Goal: Information Seeking & Learning: Learn about a topic

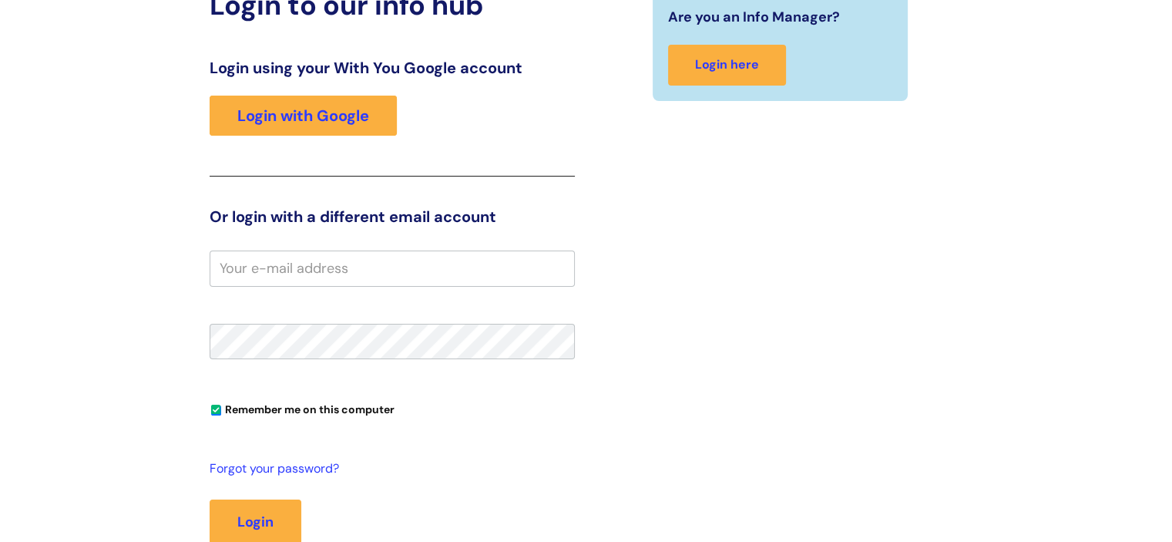
scroll to position [180, 0]
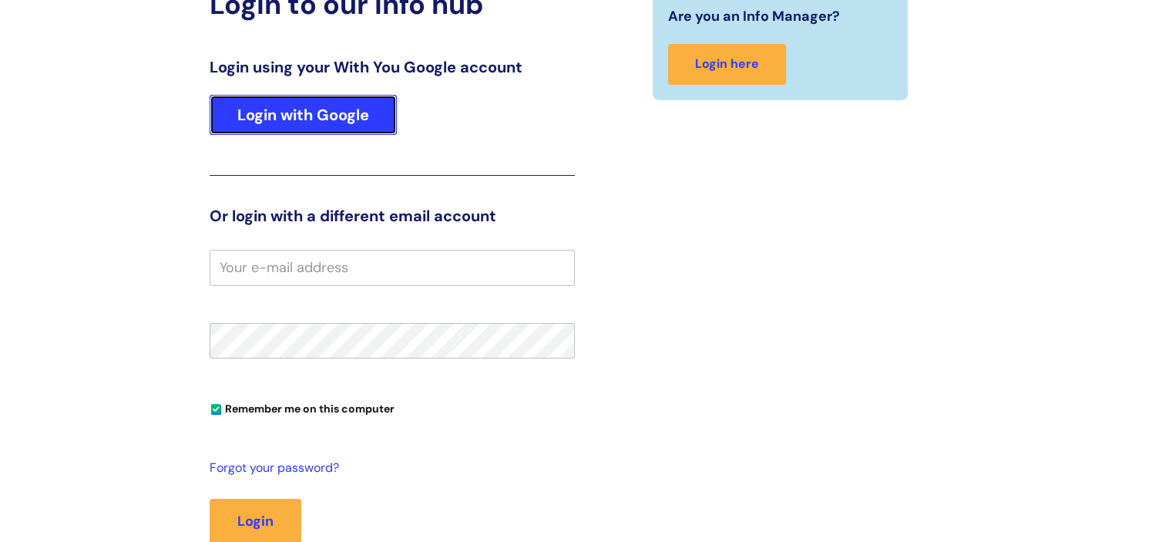
click at [317, 111] on link "Login with Google" at bounding box center [303, 115] width 187 height 40
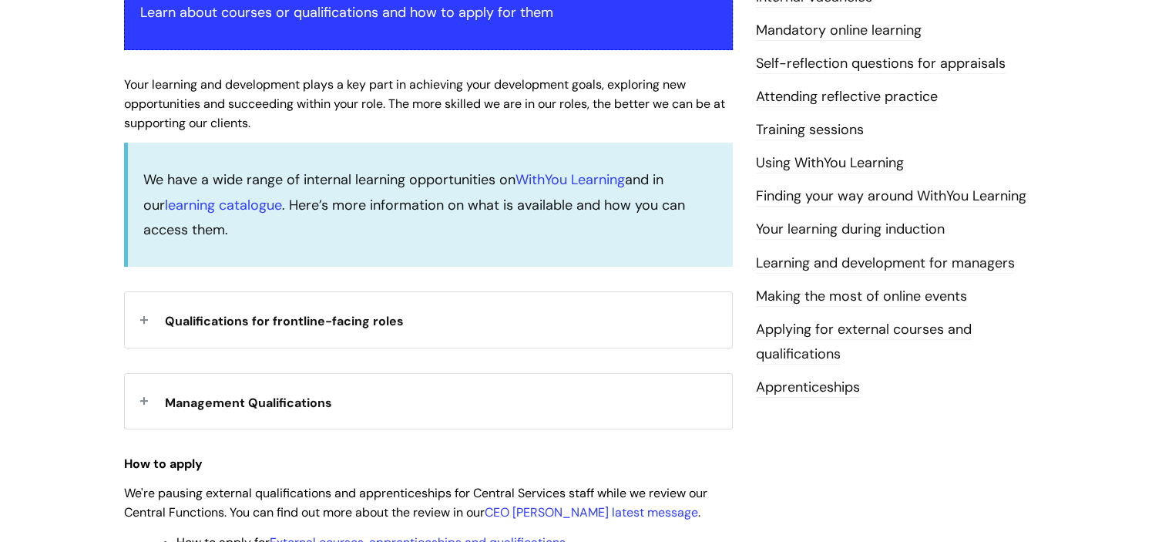
scroll to position [342, 0]
click at [140, 324] on div "Qualifications for frontline-facing roles" at bounding box center [428, 318] width 607 height 55
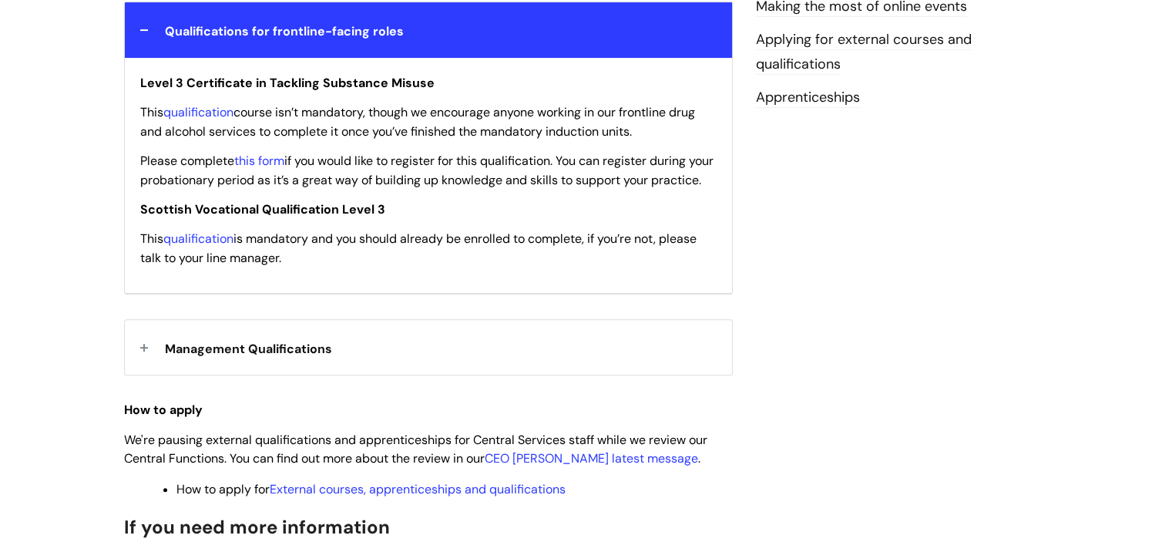
scroll to position [635, 0]
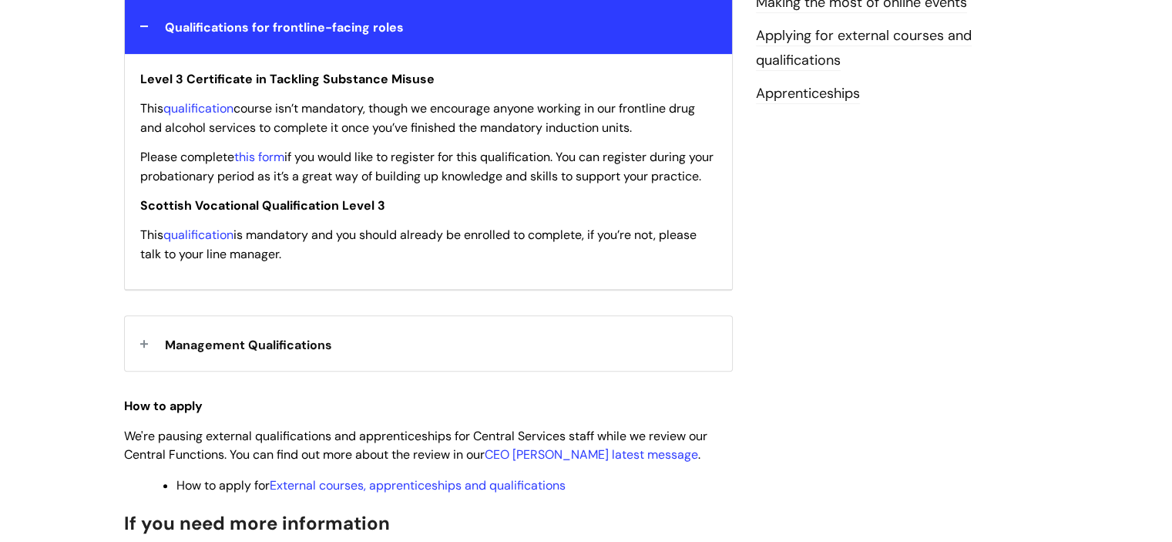
click at [143, 358] on div "Management Qualifications" at bounding box center [428, 343] width 607 height 55
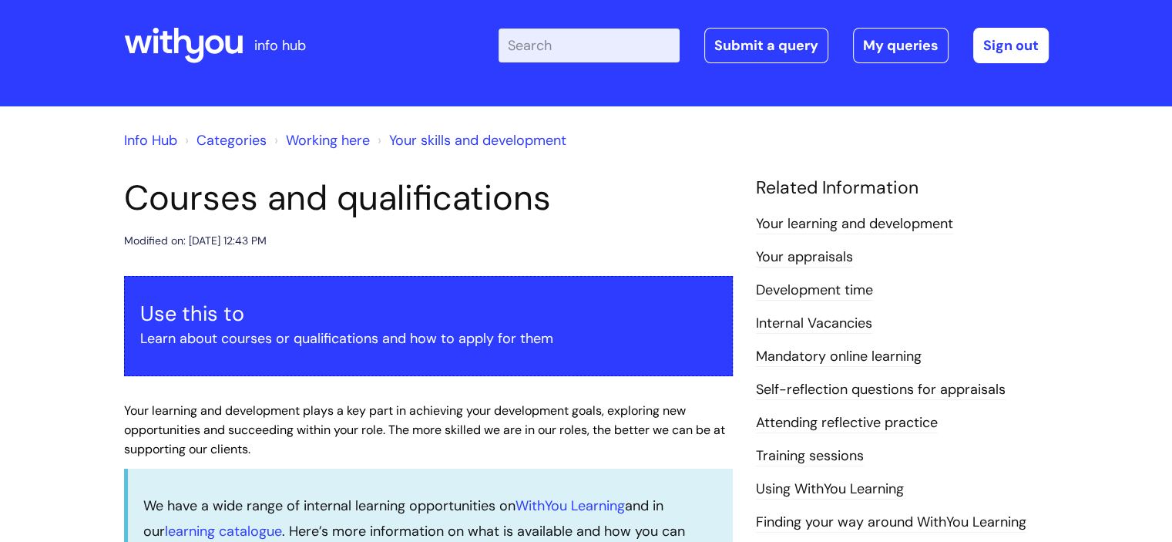
scroll to position [0, 0]
